Goal: Task Accomplishment & Management: Manage account settings

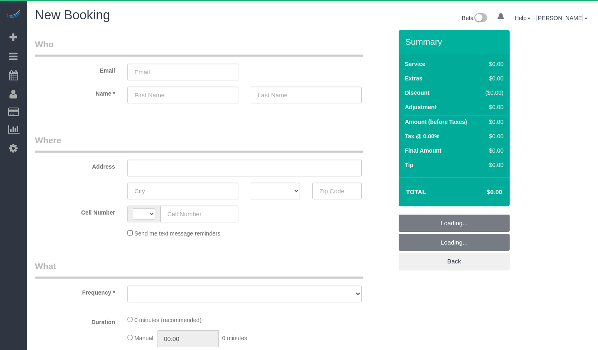
select select "string:[GEOGRAPHIC_DATA]"
select select "object:762"
select select "number:89"
select select "number:90"
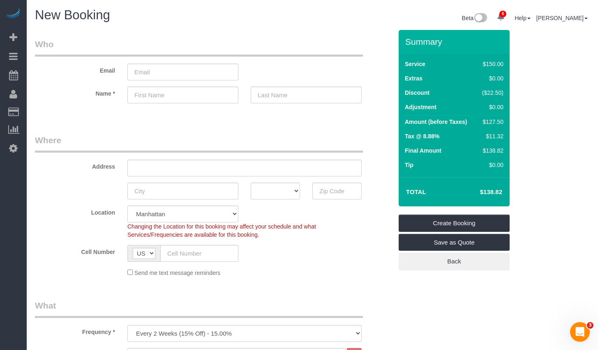
scroll to position [269, 0]
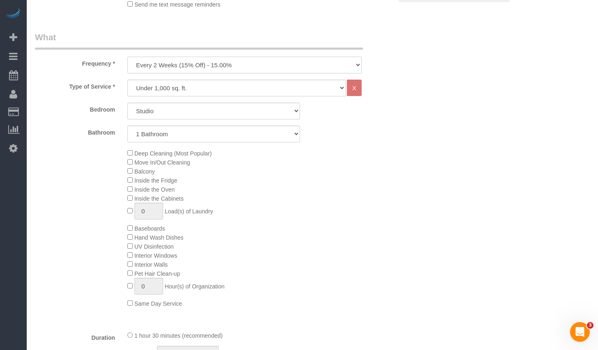
click at [258, 60] on select "One Time Weekly (20% Off) - 20.00% Every 2 Weeks (15% Off) - 15.00% Every 4 Wee…" at bounding box center [244, 65] width 234 height 17
select select "object:785"
click at [197, 111] on select "Studio 1 Bedroom 2 Bedrooms 3 Bedrooms" at bounding box center [213, 111] width 173 height 17
select select "2"
click at [166, 134] on select "1 Bathroom 2 Bathrooms" at bounding box center [213, 134] width 173 height 17
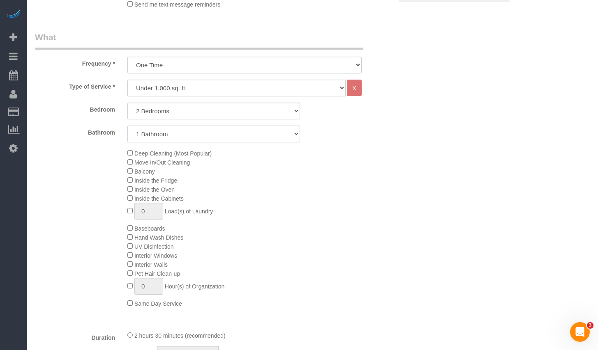
select select "2"
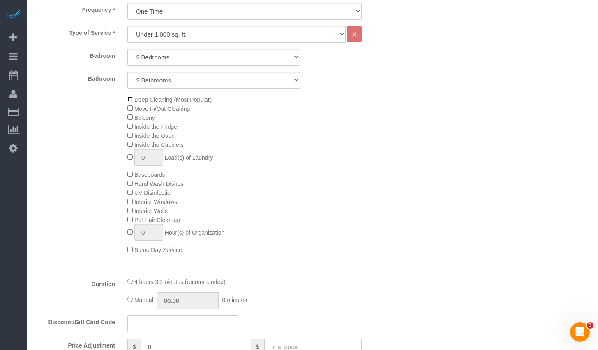
scroll to position [191, 0]
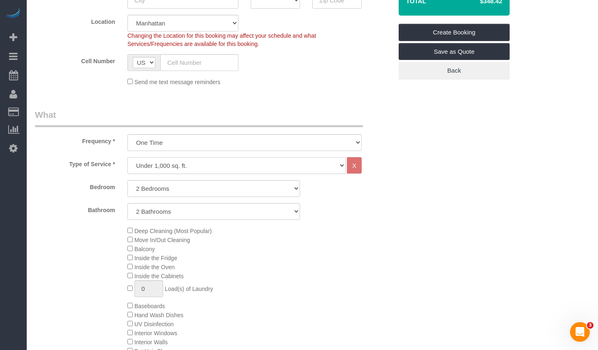
click at [181, 168] on select "Under 1,000 sq. ft. 1,001 - 1,500 sq. ft. 1,500+ sq. ft. Custom Cleaning Office…" at bounding box center [236, 165] width 218 height 17
select select "308"
select select "1"
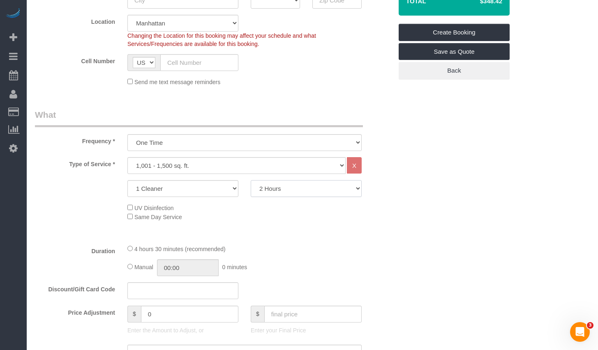
click at [293, 190] on select "2 Hours 2.5 Hours 3 Hours 3.5 Hours 4 Hours 4.5 Hours 5 Hours 5.5 Hours 6 Hours…" at bounding box center [306, 188] width 111 height 17
select select "300"
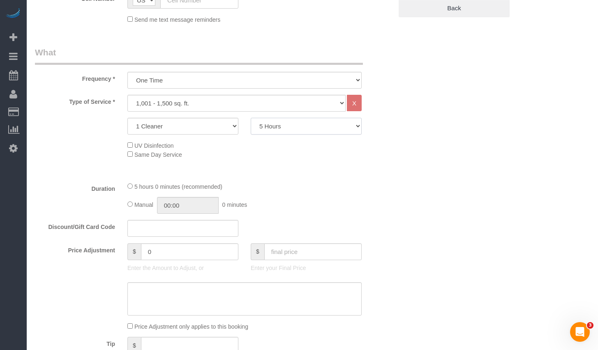
scroll to position [155, 0]
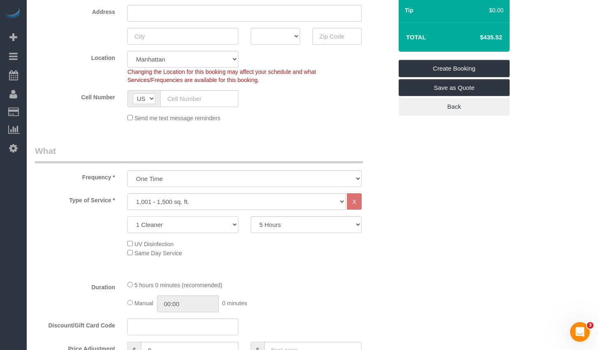
click at [209, 226] on select "1 Cleaner 2 Cleaners 3 Cleaners 4 Cleaners 5 Cleaners" at bounding box center [182, 225] width 111 height 17
select select "2"
click at [285, 226] on select "2 Hours 2.5 Hours 3 Hours 3.5 Hours 4 Hours 4.5 Hours 5 Hours 5.5 Hours 6 Hours…" at bounding box center [306, 225] width 111 height 17
select select "150"
click at [88, 242] on div "UV Disinfection Same Day Service" at bounding box center [214, 249] width 370 height 18
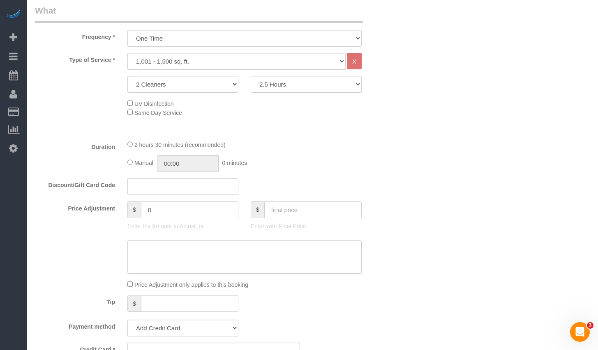
scroll to position [201, 0]
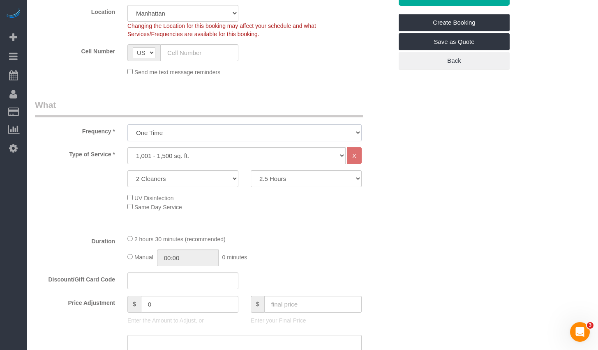
click at [189, 134] on select "One Time Weekly (20% Off) - 20.00% Every 2 Weeks (15% Off) - 15.00% Every 4 Wee…" at bounding box center [244, 132] width 234 height 17
click at [204, 134] on select "One Time Weekly (20% Off) - 20.00% Every 2 Weeks (15% Off) - 15.00% Every 4 Wee…" at bounding box center [244, 132] width 234 height 17
click at [174, 157] on select "Under 1,000 sq. ft. 1,001 - 1,500 sq. ft. 1,500+ sq. ft. Custom Cleaning Office…" at bounding box center [236, 156] width 218 height 17
select select "216"
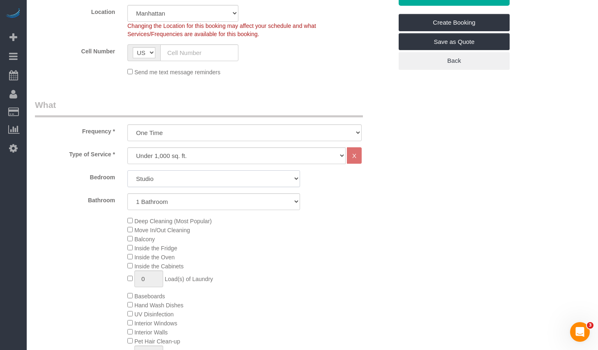
click at [173, 178] on select "Studio 1 Bedroom 2 Bedrooms 3 Bedrooms" at bounding box center [213, 179] width 173 height 17
select select "1"
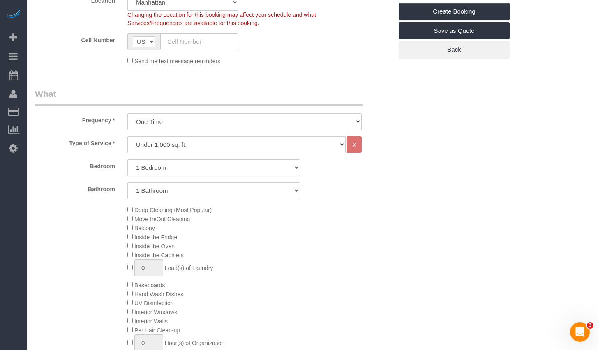
scroll to position [113, 0]
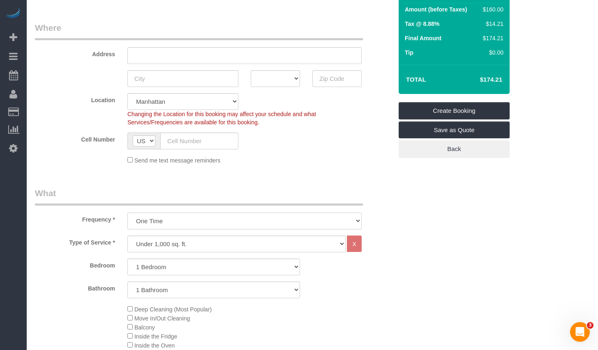
click at [210, 214] on select "One Time Weekly (20% Off) - 20.00% Every 2 Weeks (15% Off) - 15.00% Every 4 Wee…" at bounding box center [244, 221] width 234 height 17
select select "object:784"
drag, startPoint x: 477, startPoint y: 79, endPoint x: 516, endPoint y: 77, distance: 39.9
click at [516, 77] on div "Summary Service $160.00 Extras $0.00 Discount ($24.00) Adjustment $0.00 Amount …" at bounding box center [461, 45] width 139 height 257
click at [513, 88] on div "Summary Service $160.00 Extras $0.00 Discount ($24.00) Adjustment $0.00 Amount …" at bounding box center [461, 45] width 139 height 257
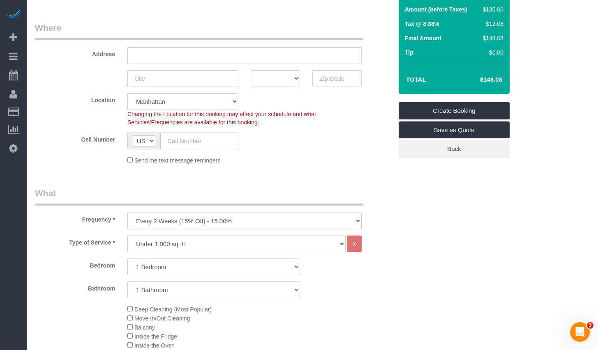
click at [493, 84] on td "$148.08" at bounding box center [478, 79] width 53 height 21
click at [494, 81] on h4 "$148.08" at bounding box center [478, 79] width 47 height 7
click at [500, 80] on h4 "$148.08" at bounding box center [478, 79] width 47 height 7
click at [491, 79] on h4 "$148.08" at bounding box center [478, 79] width 47 height 7
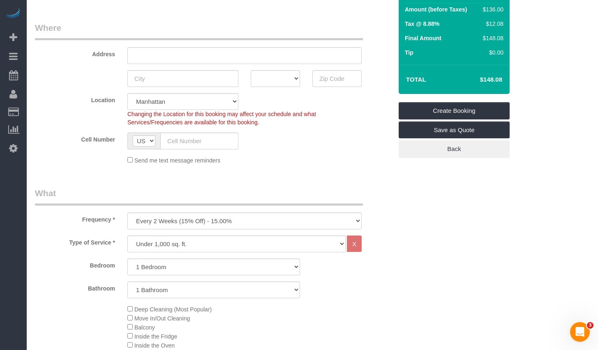
click at [487, 78] on h4 "$148.08" at bounding box center [478, 79] width 47 height 7
click at [472, 82] on h4 "$148.08" at bounding box center [478, 79] width 47 height 7
drag, startPoint x: 405, startPoint y: 80, endPoint x: 512, endPoint y: 79, distance: 107.2
click at [512, 79] on div "Summary Service $160.00 Extras $0.00 Discount ($24.00) Adjustment $0.00 Amount …" at bounding box center [461, 45] width 139 height 257
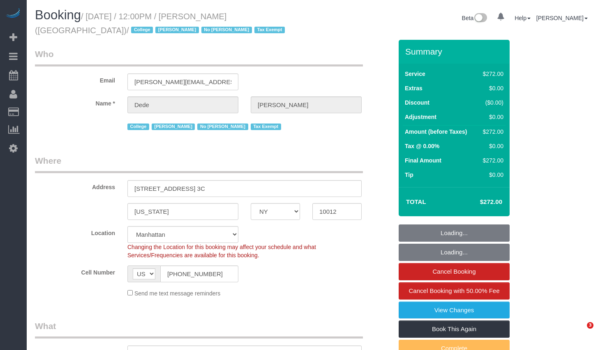
select select "NY"
select select "240"
select select "number:56"
select select "number:79"
select select "number:15"
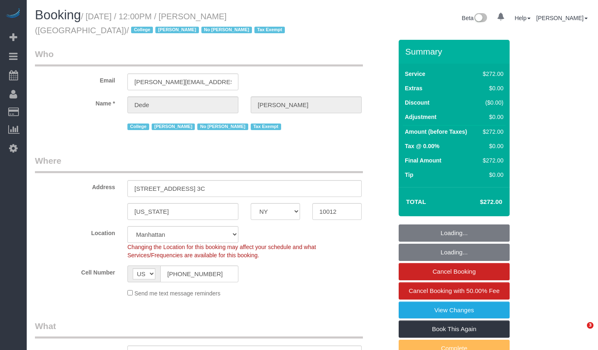
select select "number:6"
select select "object:1568"
select select "spot1"
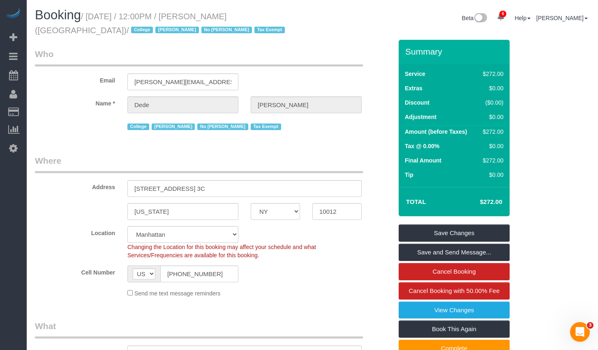
drag, startPoint x: 92, startPoint y: 15, endPoint x: 58, endPoint y: 35, distance: 39.6
click at [58, 35] on h1 "Booking / August 12, 2025 / 12:00PM / Dede Tabak (NYU Abu Dhabi) / College Jack…" at bounding box center [170, 22] width 271 height 28
copy small "August 12, 2025 / 12:00PM / Dede Tabak (NYU Abu Dhabi)"
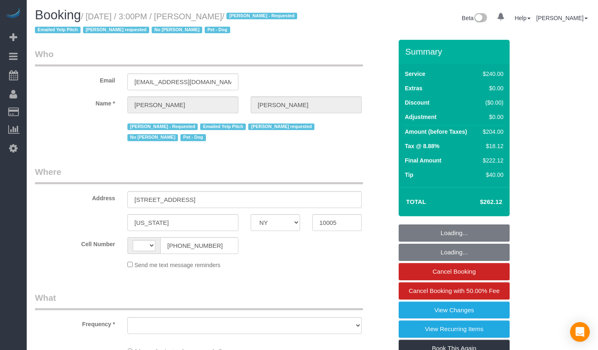
select select "NY"
select select "string:[GEOGRAPHIC_DATA]"
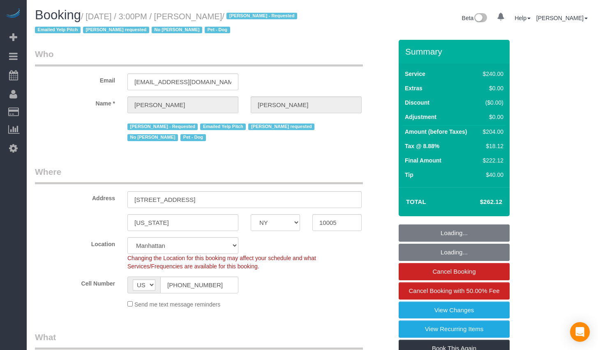
select select "string:stripe-pm_1O4Two4VGloSiKo7SOdDDauw"
select select "180"
select select "object:787"
select select "number:60"
select select "number:90"
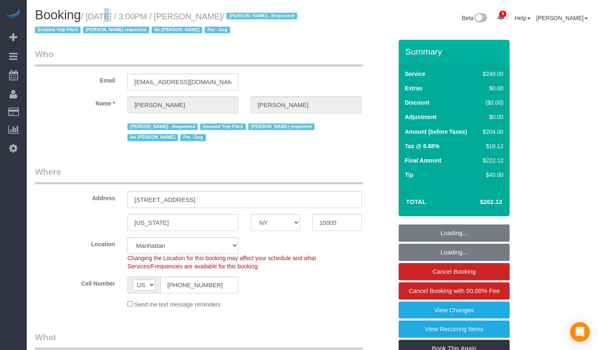
select select "number:13"
select select "number:6"
select select "spot1"
select select "object:1365"
drag, startPoint x: 95, startPoint y: 17, endPoint x: 233, endPoint y: 17, distance: 138.9
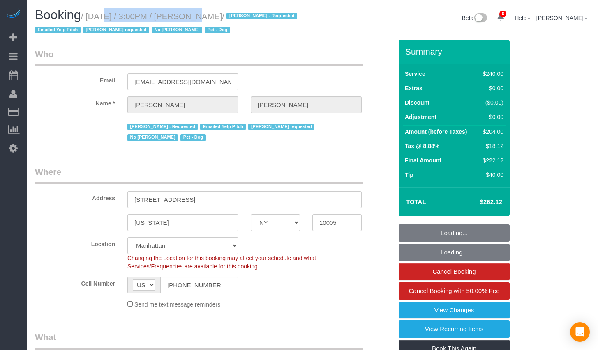
click at [233, 17] on small "/ August 12, 2025 / 3:00PM / Natalie Lin / Aldery Morris - Requested Emailed Ye…" at bounding box center [167, 23] width 265 height 23
copy small "August 12, 2025 / 3:00PM / Natalie Lin"
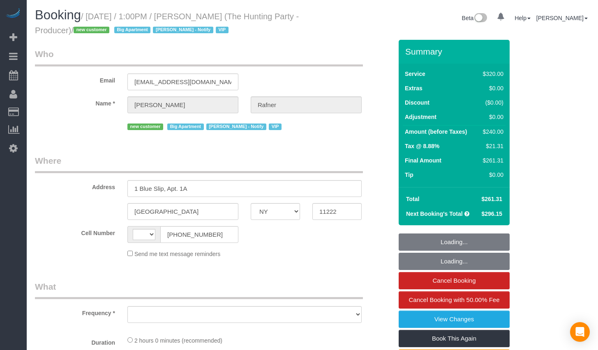
select select "NY"
select select "number:58"
select select "number:76"
select select "number:15"
select select "number:5"
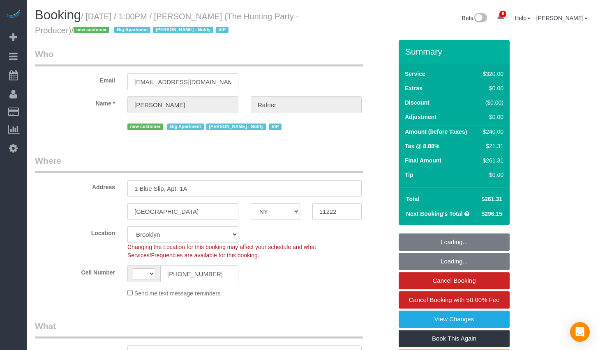
select select "string:[GEOGRAPHIC_DATA]"
select select "object:848"
select select "string:stripe-pm_1Rtzof4VGloSiKo7440tZ5Fk"
select select "spot1"
select select "object:1342"
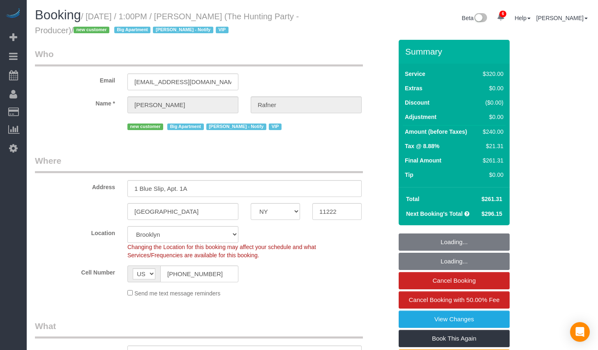
select select "2"
drag, startPoint x: 93, startPoint y: 16, endPoint x: 98, endPoint y: 32, distance: 16.5
click at [98, 32] on small "/ August 12, 2025 / 1:00PM / Jeff Rafner (The Hunting Party - Producer) / new c…" at bounding box center [167, 23] width 264 height 23
copy small "August 12, 2025 / 1:00PM / Jeff Rafner (The Hunting Party - Producer)"
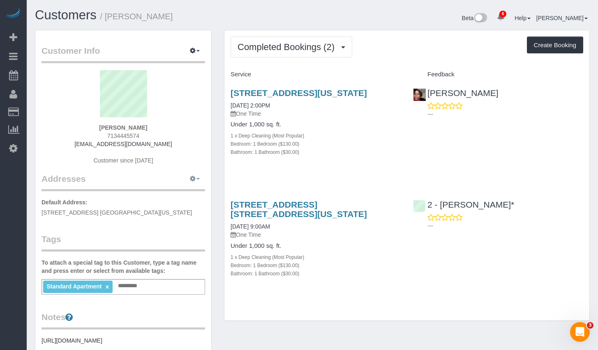
click at [196, 183] on button "button" at bounding box center [194, 179] width 21 height 13
click at [181, 194] on button "Manage Addresses" at bounding box center [171, 195] width 67 height 12
select select "NY"
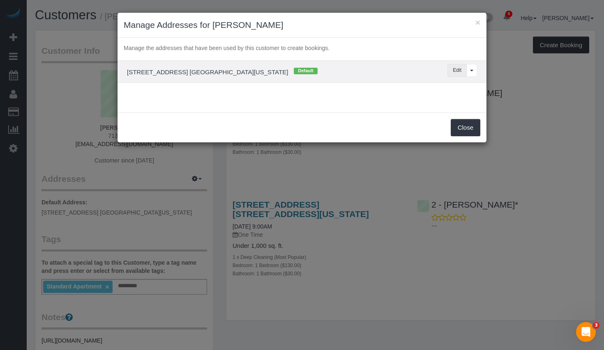
click at [456, 72] on button "Edit" at bounding box center [456, 70] width 19 height 13
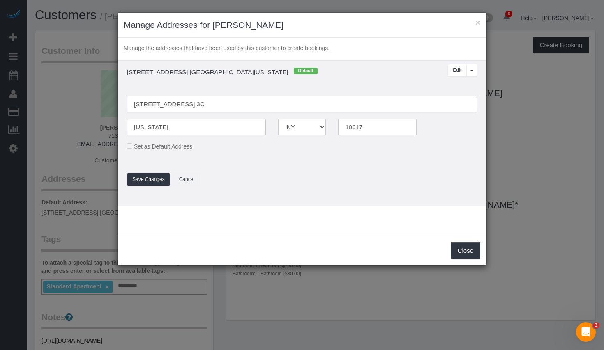
click at [232, 106] on input "[STREET_ADDRESS] 3C" at bounding box center [302, 104] width 350 height 17
click at [165, 178] on button "Save Changes" at bounding box center [148, 179] width 43 height 13
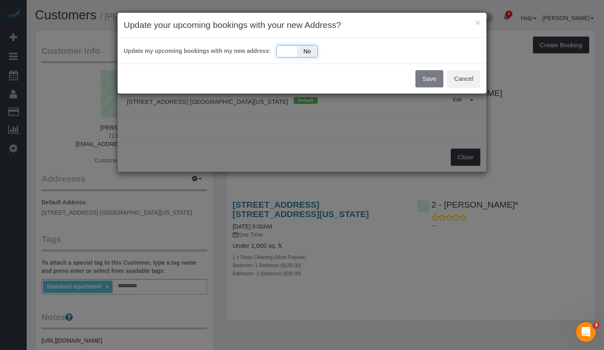
click at [293, 53] on div "Yes No" at bounding box center [297, 51] width 41 height 12
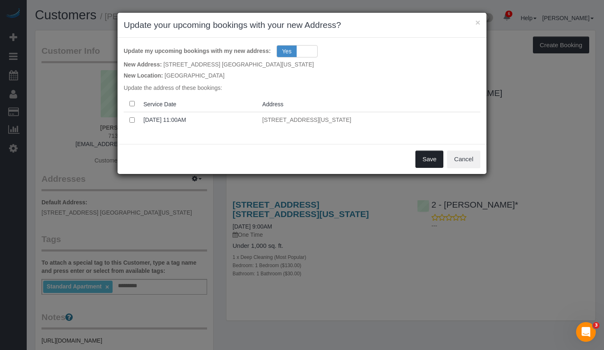
click at [429, 159] on button "Save" at bounding box center [429, 159] width 28 height 17
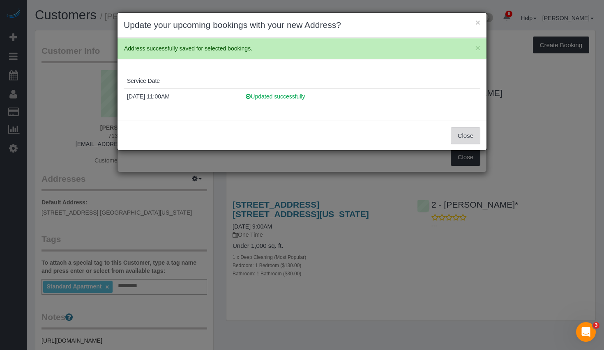
click at [472, 139] on button "Close" at bounding box center [466, 135] width 30 height 17
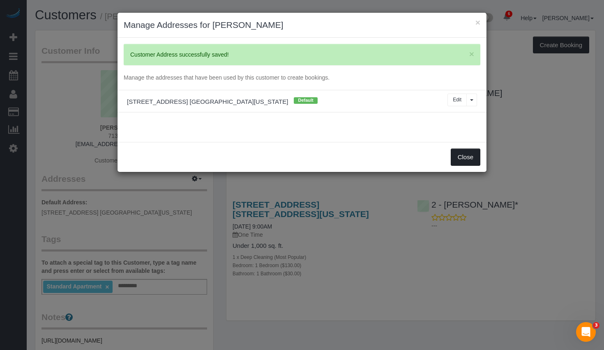
click at [459, 155] on button "Close" at bounding box center [466, 157] width 30 height 17
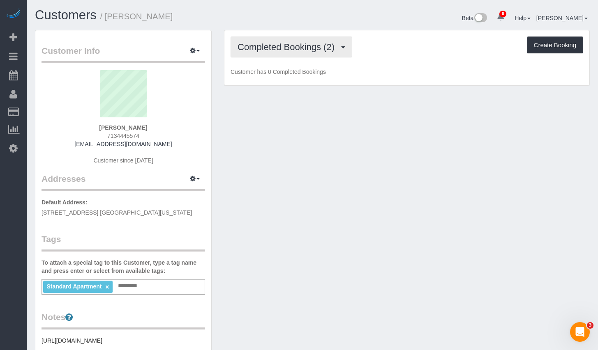
click at [333, 42] on span "Completed Bookings (2)" at bounding box center [287, 47] width 101 height 10
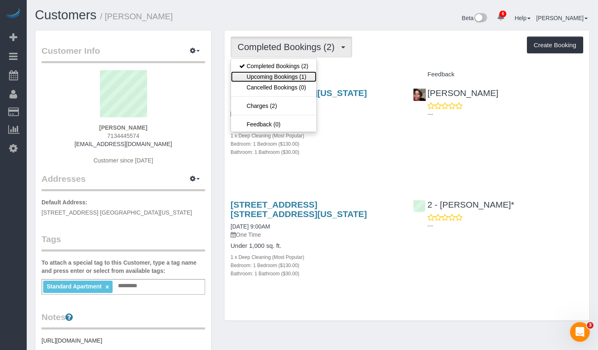
click at [293, 74] on link "Upcoming Bookings (1)" at bounding box center [273, 76] width 85 height 11
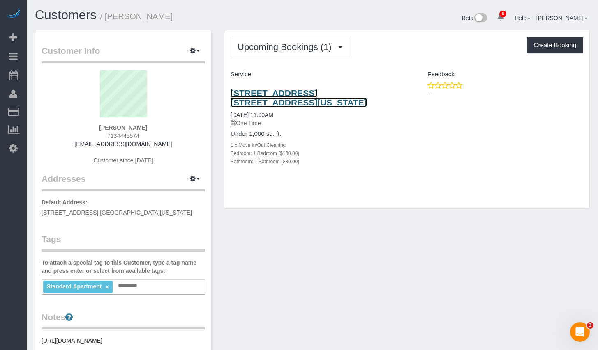
click at [325, 95] on link "310 East 46th Street, Apt. 3c, New York, NY 10017" at bounding box center [299, 97] width 136 height 19
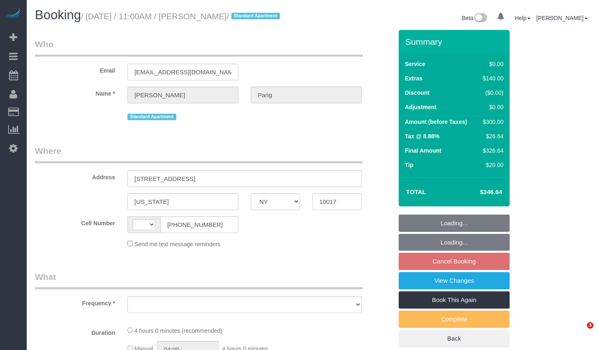
select select "NY"
select select "string:[GEOGRAPHIC_DATA]"
select select "object:668"
select select "spot1"
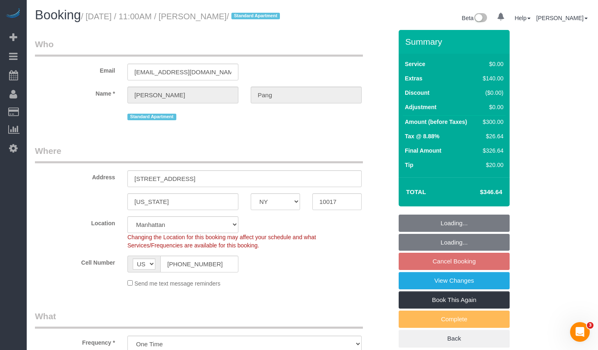
select select "object:679"
select select "number:56"
select select "number:79"
select select "number:15"
select select "number:6"
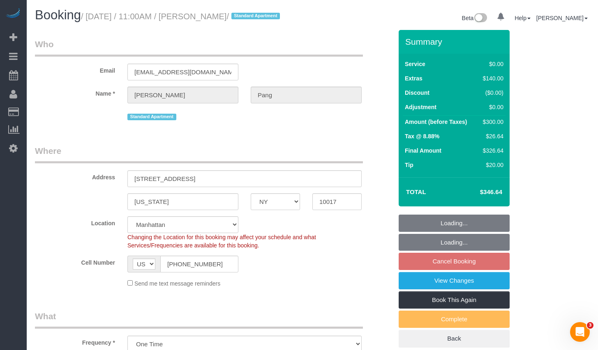
select select "string:stripe-pm_1RvKcy4VGloSiKo75ga4ZeJF"
select select "1"
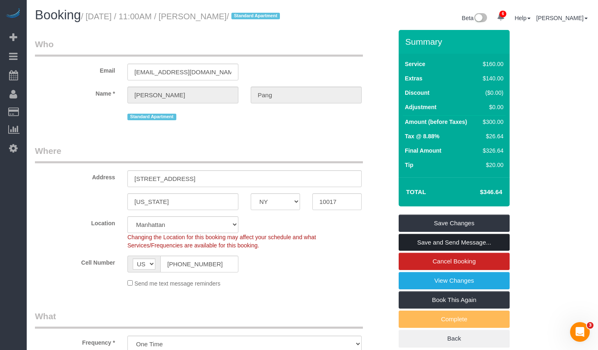
click at [436, 243] on link "Save and Send Message..." at bounding box center [454, 242] width 111 height 17
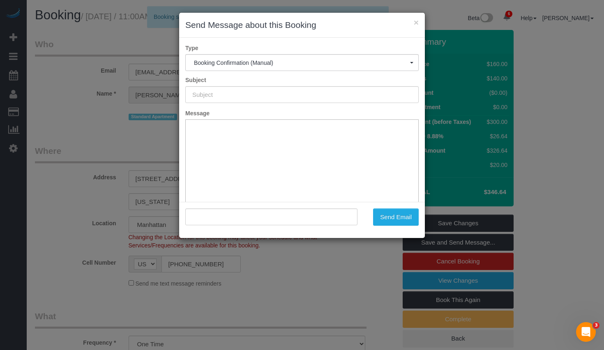
type input "Cleaning Confirmed for [DATE] 11:00am"
type input ""[PERSON_NAME]" <[EMAIL_ADDRESS][DOMAIN_NAME]>"
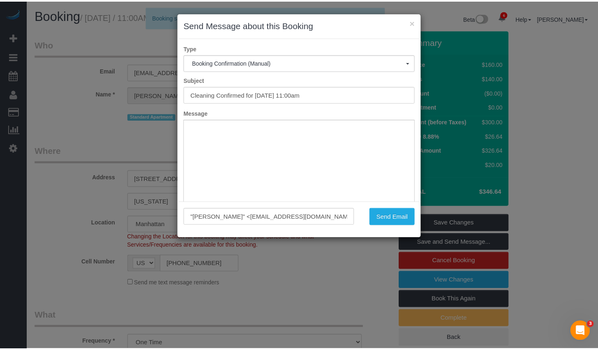
scroll to position [60, 0]
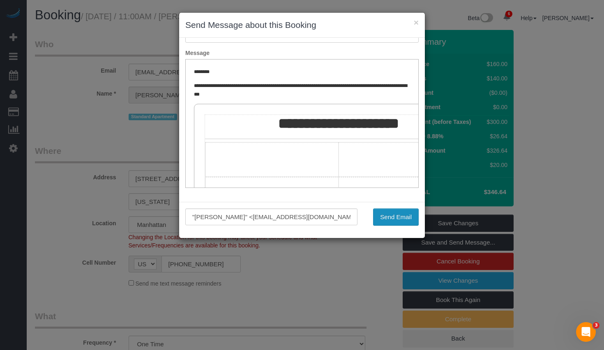
click at [397, 210] on button "Send Email" at bounding box center [396, 217] width 46 height 17
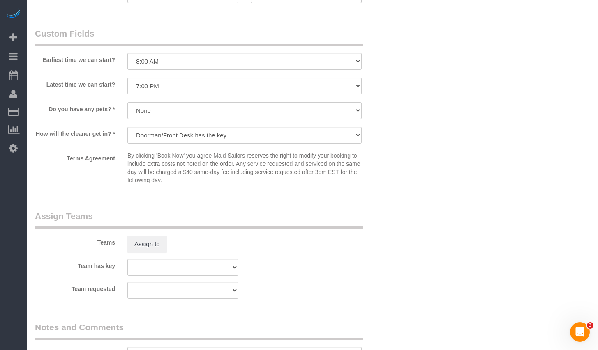
scroll to position [1113, 0]
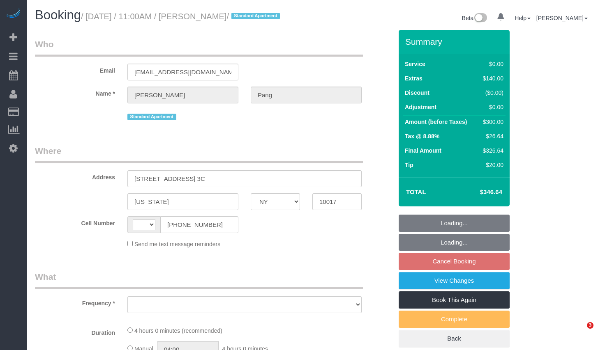
select select "NY"
select select "string:[GEOGRAPHIC_DATA]"
select select "number:56"
select select "number:79"
select select "number:15"
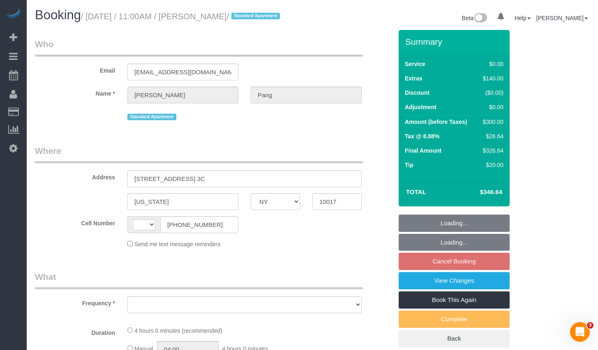
select select "number:6"
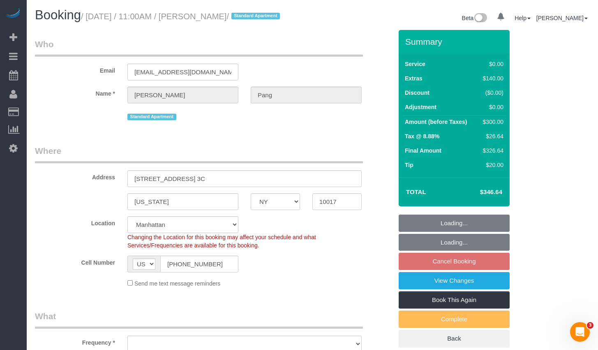
select select "string:stripe-pm_1RvKcy4VGloSiKo75ga4ZeJF"
select select "1"
select select "object:918"
select select "spot1"
select select "1"
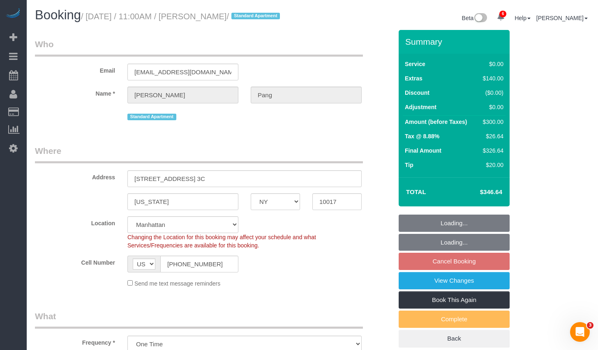
select select "object:1384"
